Goal: Task Accomplishment & Management: Manage account settings

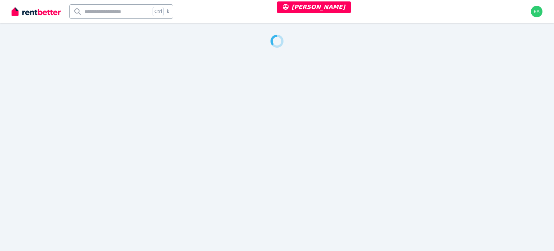
select select "***"
select select "**********"
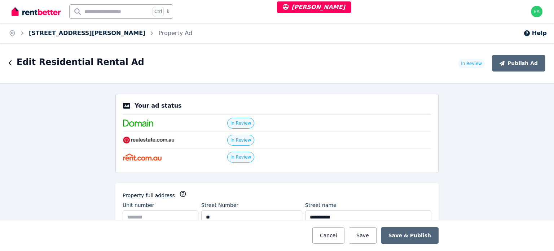
click at [68, 36] on link "15 Thornton St, Bentleigh East" at bounding box center [87, 33] width 117 height 7
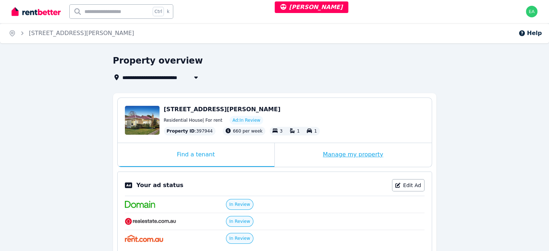
click at [305, 156] on div "Manage my property" at bounding box center [353, 155] width 157 height 24
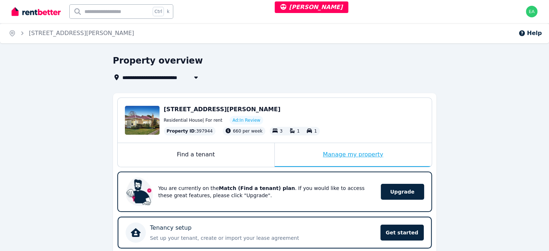
scroll to position [217, 0]
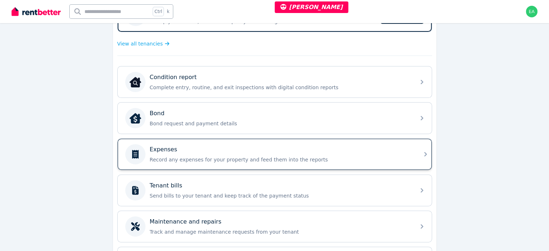
click at [344, 159] on p "Record any expenses for your property and feed them into the reports" at bounding box center [280, 159] width 261 height 7
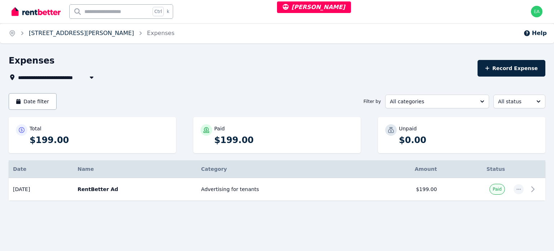
click at [79, 33] on link "15 Thornton St, Bentleigh East" at bounding box center [81, 33] width 105 height 7
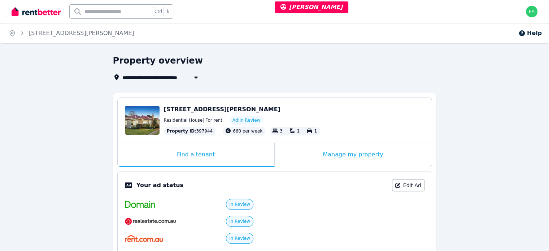
click at [294, 155] on div "Manage my property" at bounding box center [353, 155] width 157 height 24
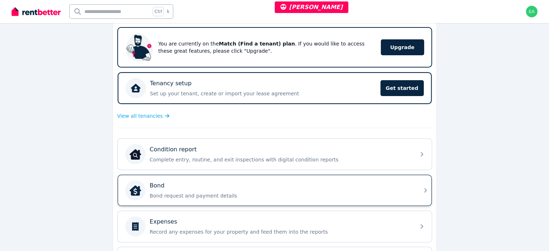
scroll to position [180, 0]
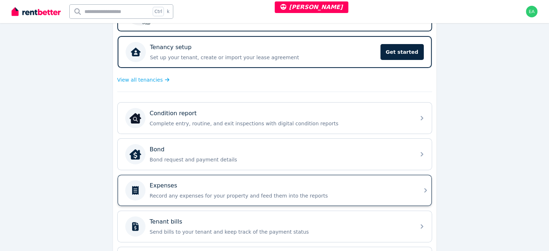
click at [347, 188] on div "Expenses Record any expenses for your property and feed them into the reports" at bounding box center [280, 190] width 261 height 18
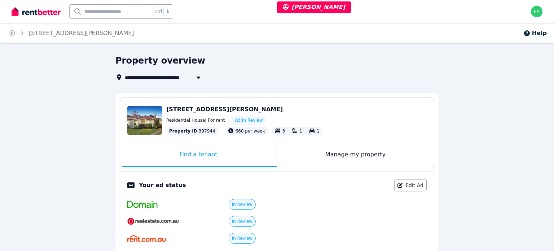
select select "***"
select select "**********"
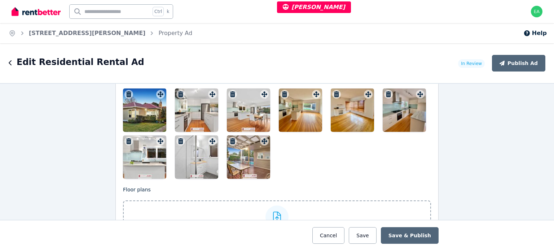
scroll to position [938, 0]
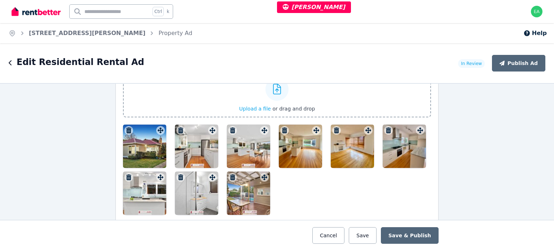
click at [148, 154] on div at bounding box center [144, 146] width 43 height 43
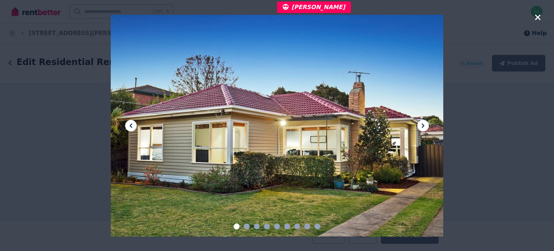
click at [425, 123] on icon at bounding box center [423, 125] width 9 height 9
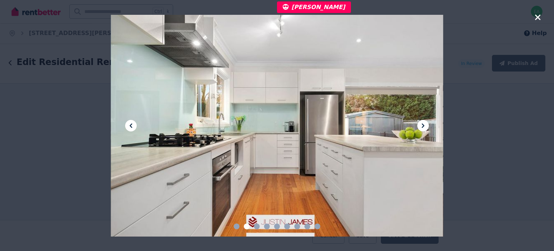
click at [425, 123] on icon at bounding box center [423, 125] width 9 height 9
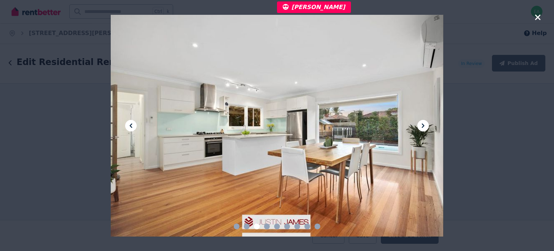
click at [425, 123] on icon at bounding box center [423, 125] width 9 height 9
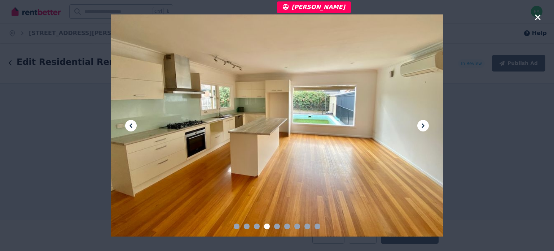
click at [425, 123] on icon at bounding box center [423, 125] width 9 height 9
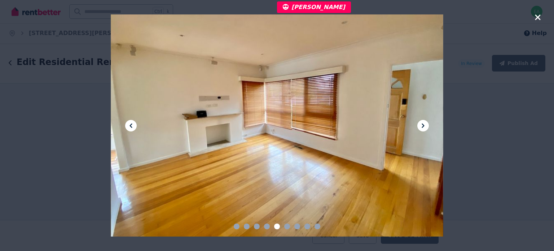
click at [425, 123] on icon at bounding box center [423, 125] width 9 height 9
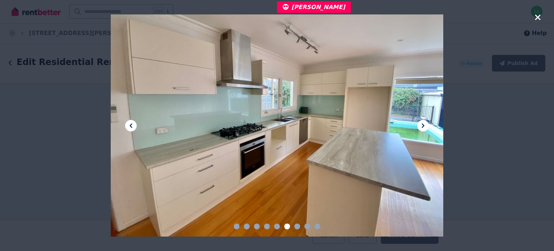
click at [425, 123] on icon at bounding box center [423, 125] width 9 height 9
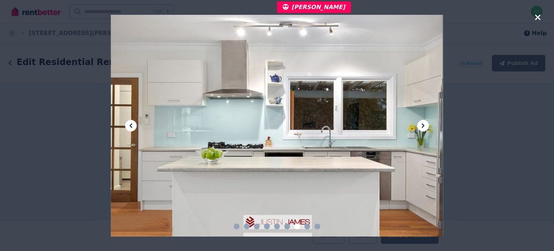
click at [425, 123] on icon at bounding box center [423, 125] width 9 height 9
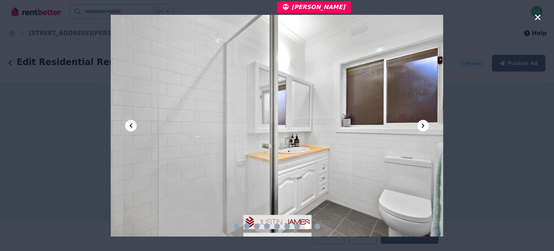
click at [425, 123] on icon at bounding box center [423, 125] width 9 height 9
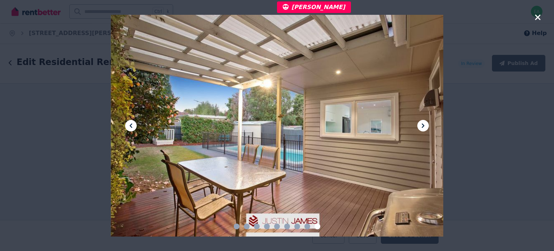
click at [423, 126] on icon at bounding box center [423, 125] width 3 height 4
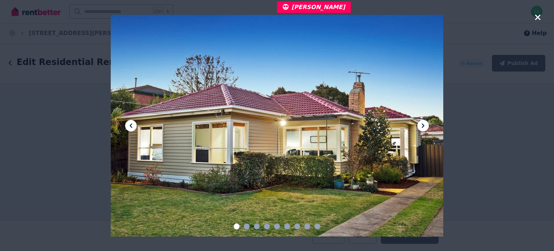
click at [423, 126] on icon at bounding box center [423, 125] width 3 height 4
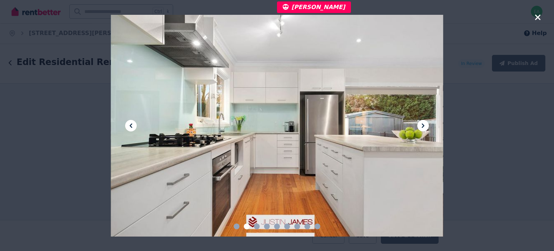
click at [423, 126] on icon at bounding box center [423, 125] width 3 height 4
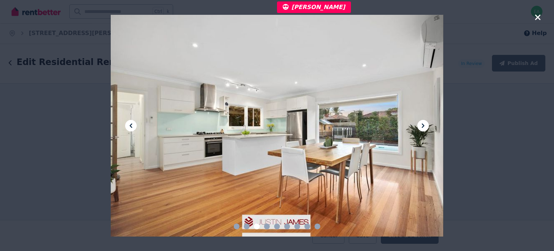
click at [423, 126] on icon at bounding box center [423, 125] width 3 height 4
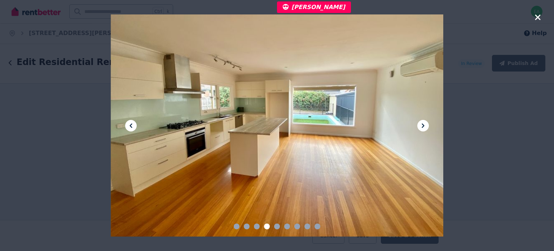
click at [423, 126] on icon at bounding box center [423, 125] width 3 height 4
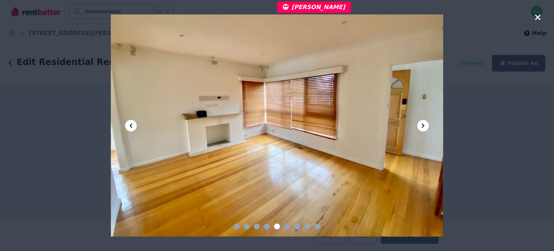
click at [423, 126] on icon at bounding box center [423, 125] width 3 height 4
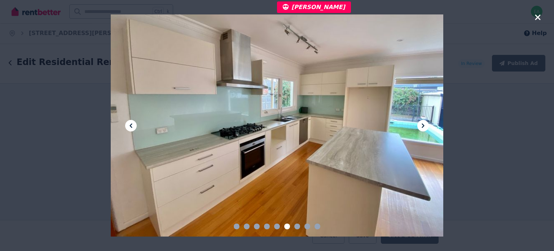
click at [423, 126] on icon at bounding box center [423, 125] width 3 height 4
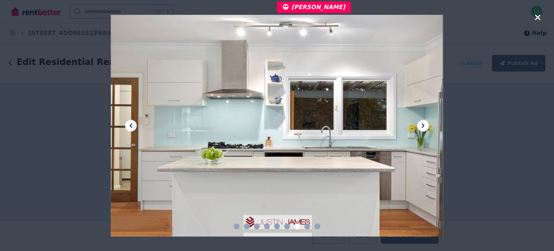
click at [423, 126] on icon at bounding box center [423, 125] width 3 height 4
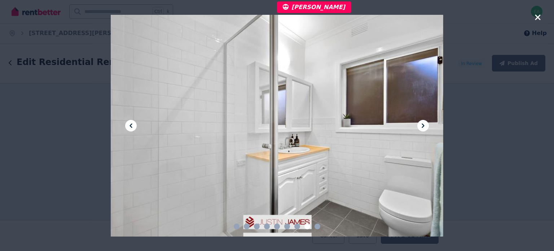
click at [423, 126] on icon at bounding box center [423, 125] width 3 height 4
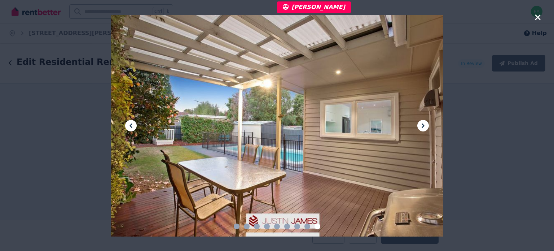
click at [423, 126] on icon at bounding box center [423, 125] width 3 height 4
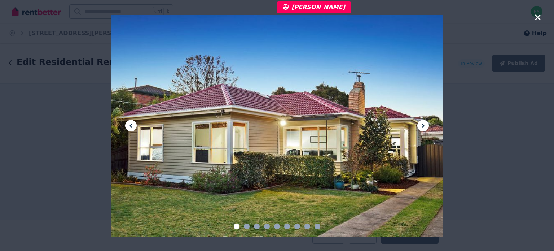
click at [423, 126] on icon at bounding box center [423, 125] width 3 height 4
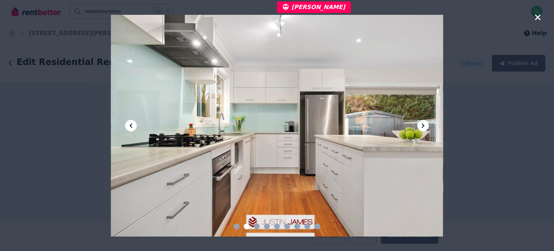
click at [423, 126] on icon at bounding box center [423, 125] width 3 height 4
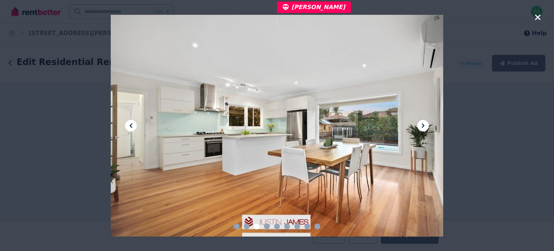
click at [423, 126] on icon at bounding box center [423, 125] width 3 height 4
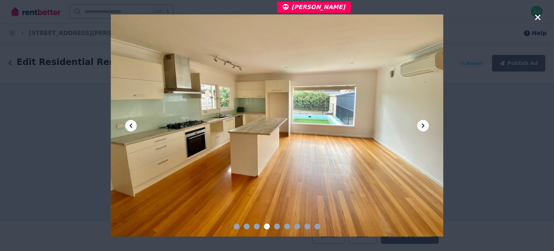
click at [423, 126] on icon at bounding box center [423, 125] width 3 height 4
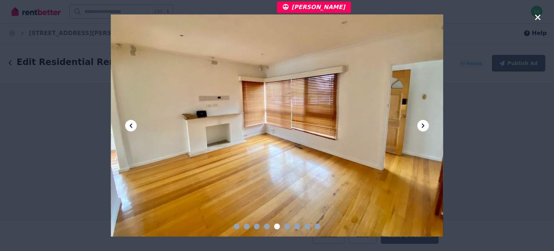
click at [423, 126] on icon at bounding box center [423, 125] width 3 height 4
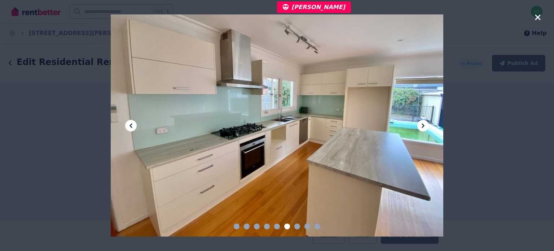
click at [423, 126] on icon at bounding box center [423, 125] width 3 height 4
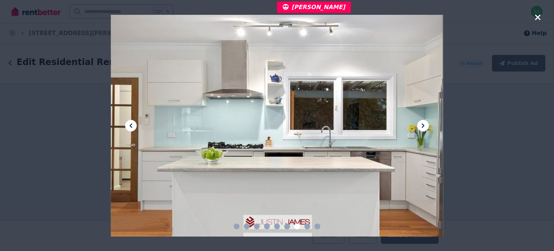
click at [423, 126] on icon at bounding box center [423, 125] width 3 height 4
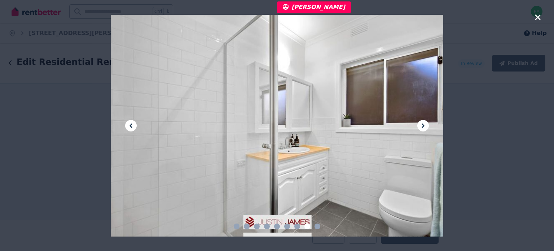
click at [423, 126] on icon at bounding box center [423, 125] width 3 height 4
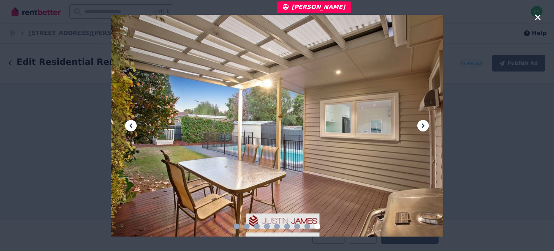
click at [540, 17] on icon "button" at bounding box center [538, 17] width 6 height 9
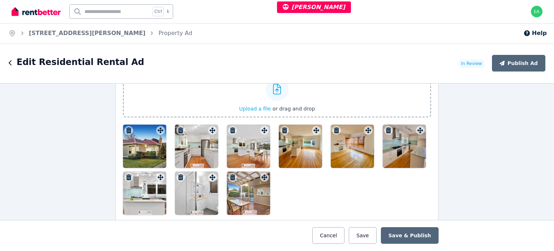
scroll to position [1083, 0]
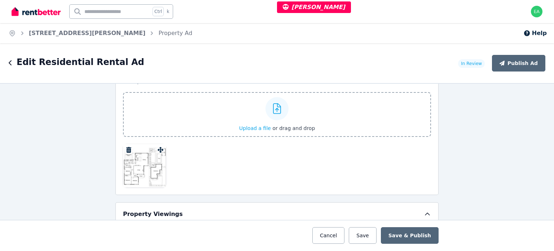
click at [152, 169] on div at bounding box center [144, 165] width 43 height 43
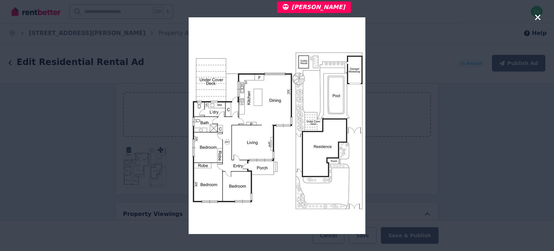
click at [539, 16] on icon "button" at bounding box center [538, 17] width 6 height 9
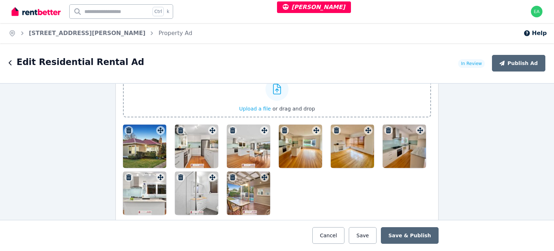
scroll to position [902, 0]
